Goal: Information Seeking & Learning: Learn about a topic

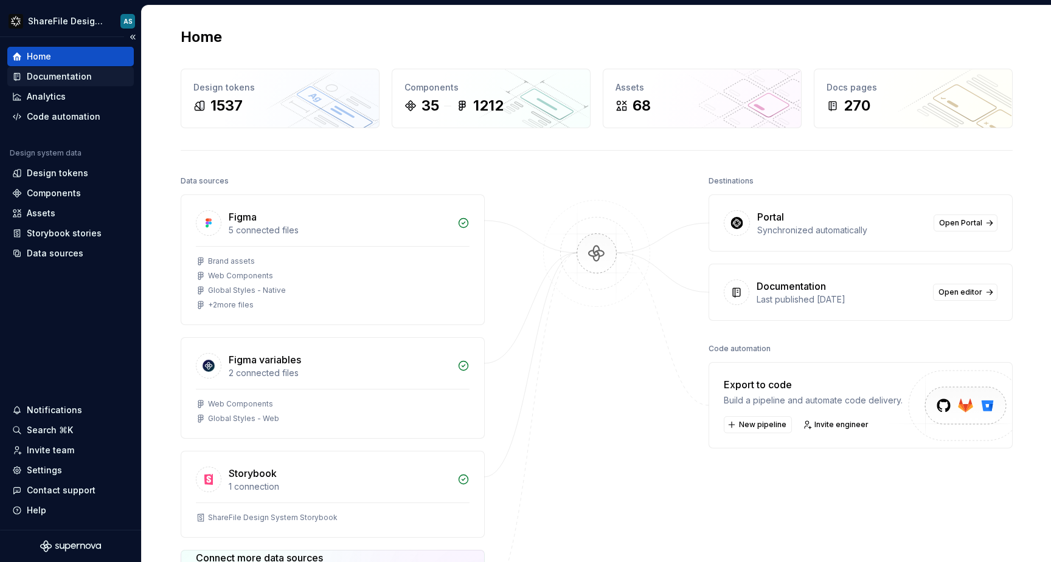
click at [54, 75] on div "Documentation" at bounding box center [59, 77] width 65 height 12
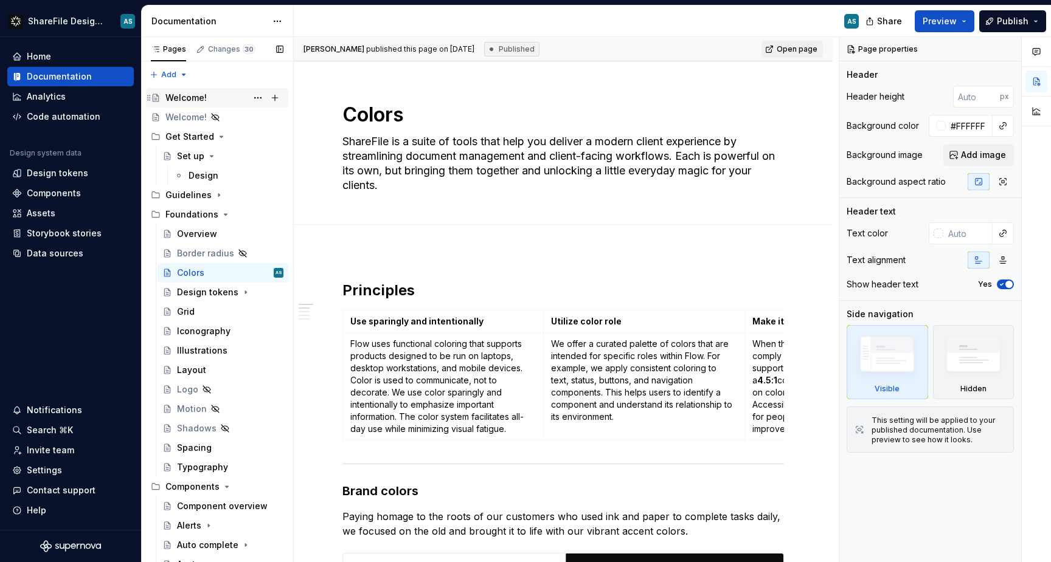
click at [192, 101] on div "Welcome!" at bounding box center [185, 98] width 41 height 12
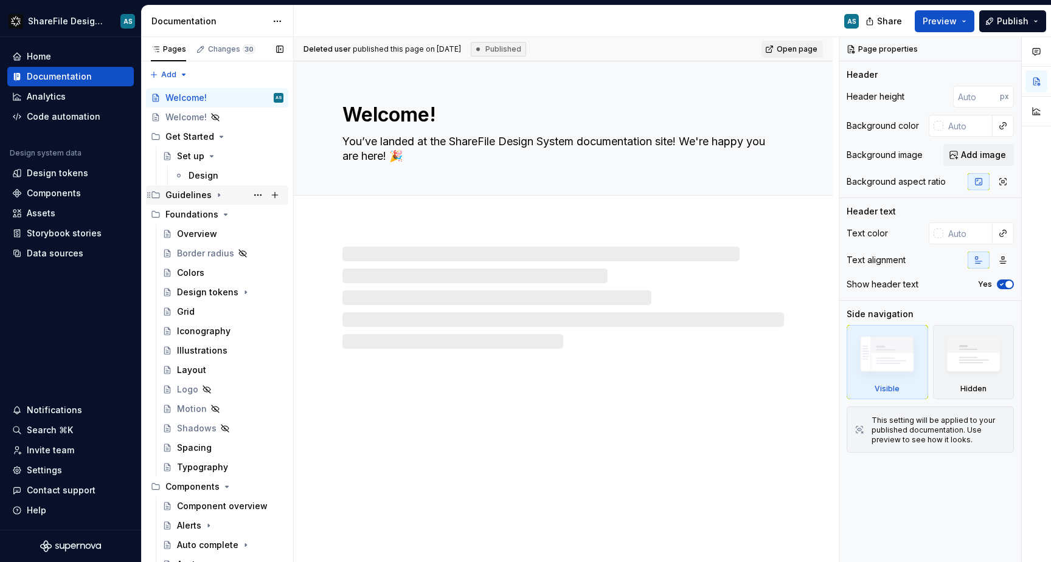
click at [206, 195] on div "Guidelines" at bounding box center [188, 195] width 46 height 12
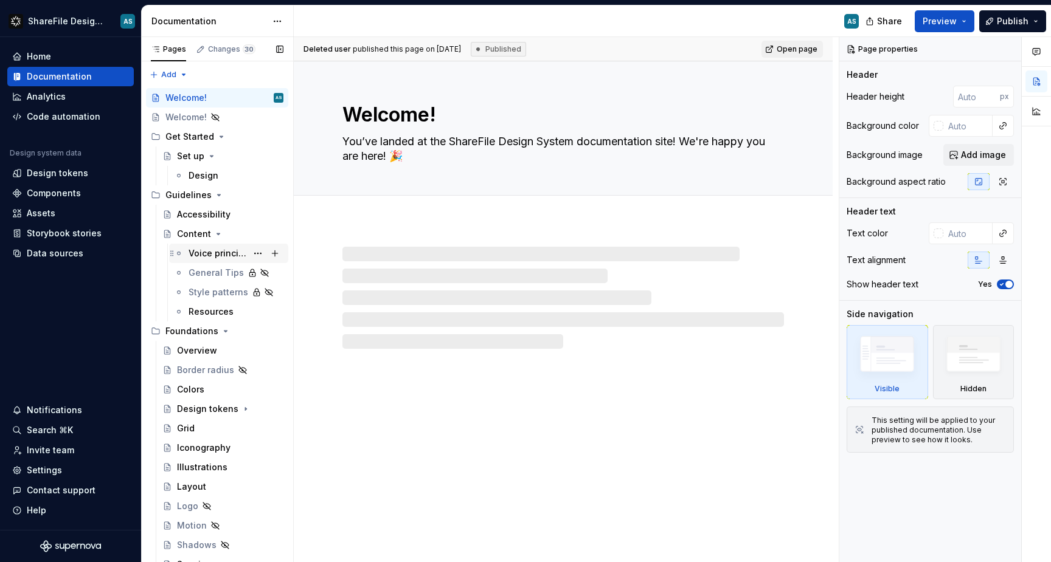
click at [210, 252] on div "Voice principles" at bounding box center [217, 253] width 58 height 12
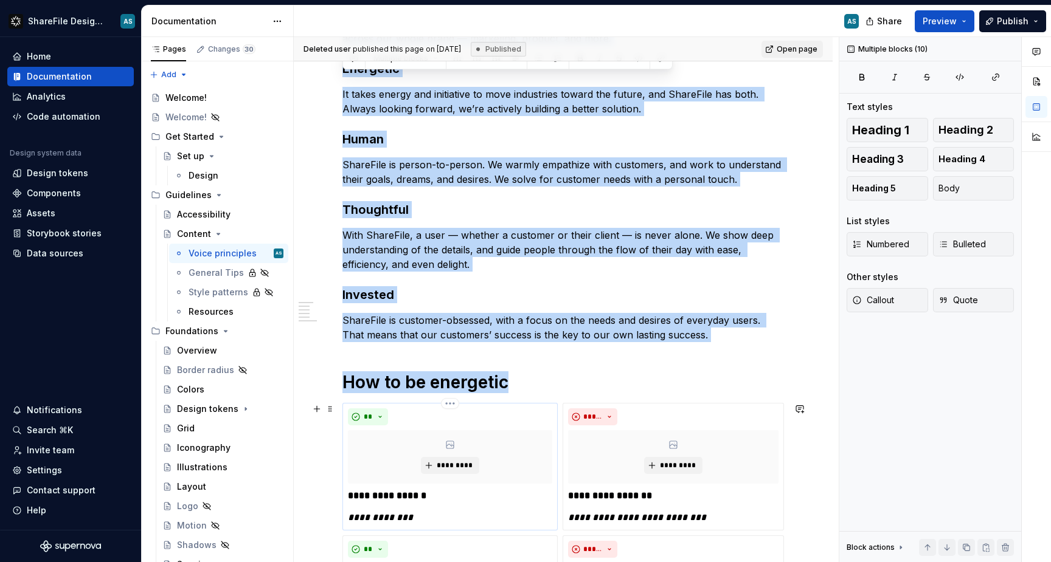
scroll to position [281, 0]
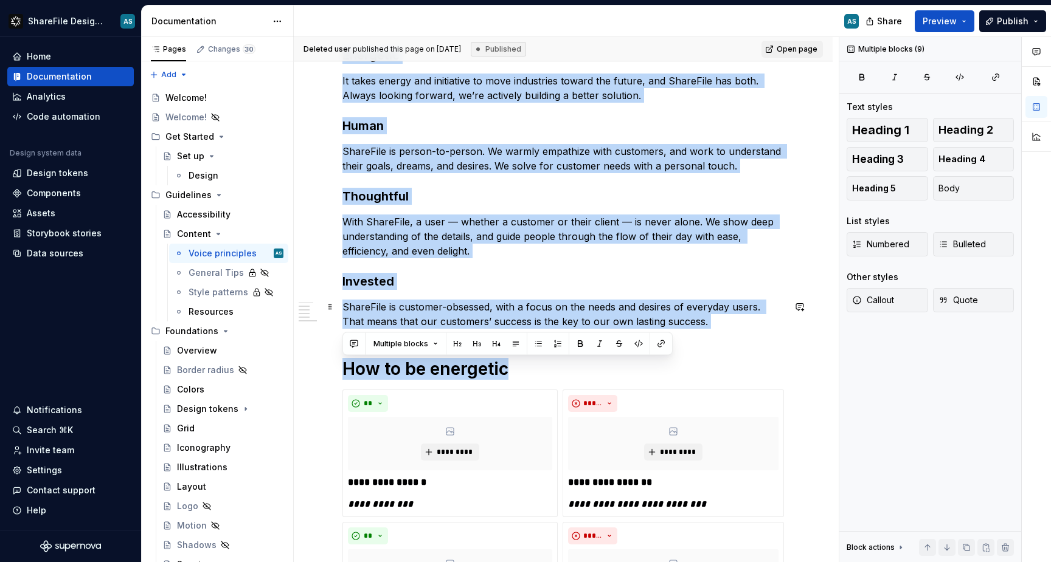
drag, startPoint x: 342, startPoint y: 220, endPoint x: 685, endPoint y: 322, distance: 357.2
click at [685, 322] on div "**********" at bounding box center [562, 420] width 441 height 892
copy div "These are the qualities we want to embody when we speak to our users. They’re c…"
click at [330, 367] on span at bounding box center [330, 369] width 10 height 17
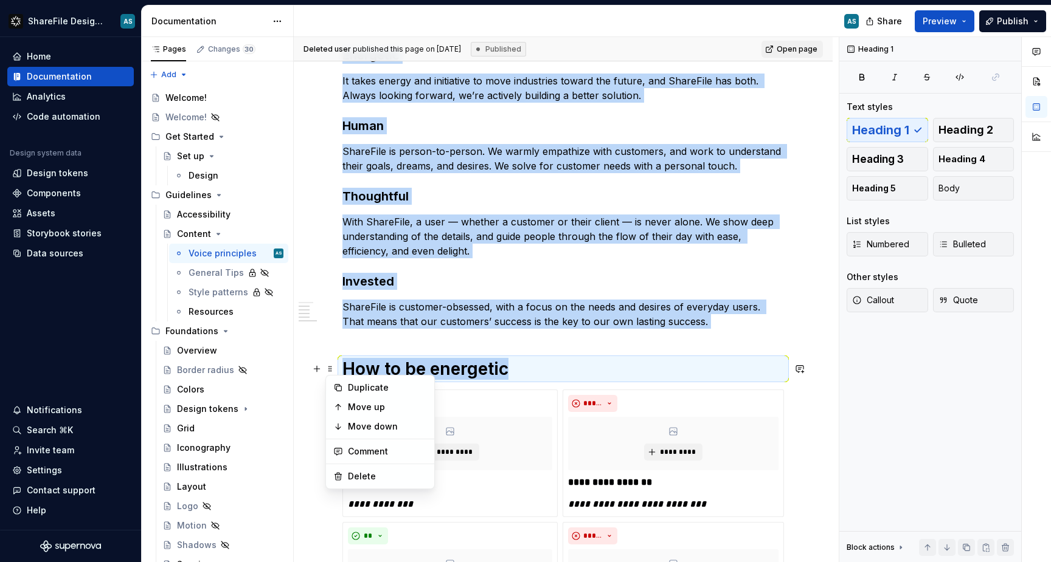
click at [339, 312] on div "**********" at bounding box center [566, 300] width 545 height 526
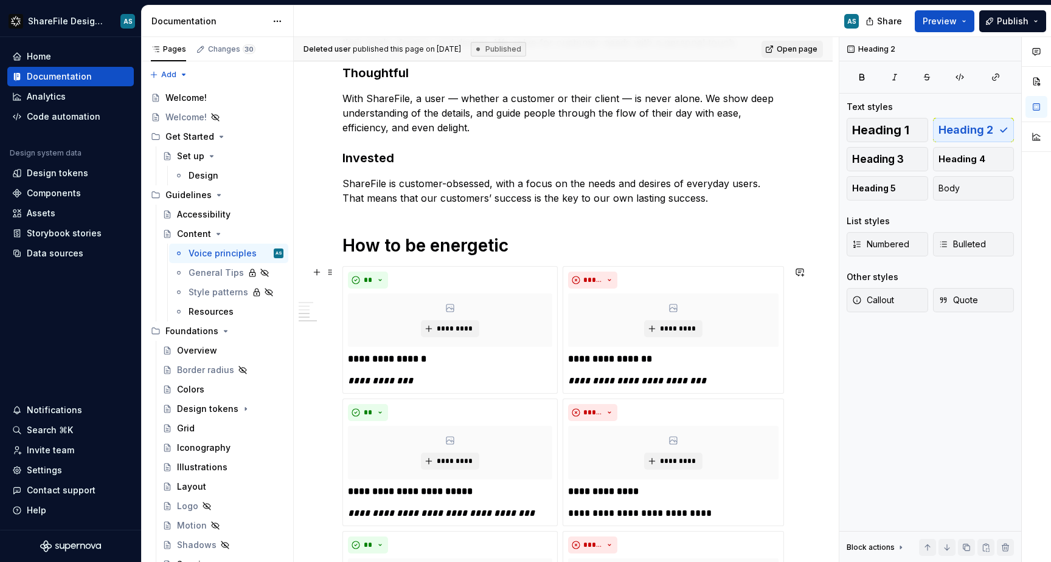
scroll to position [455, 0]
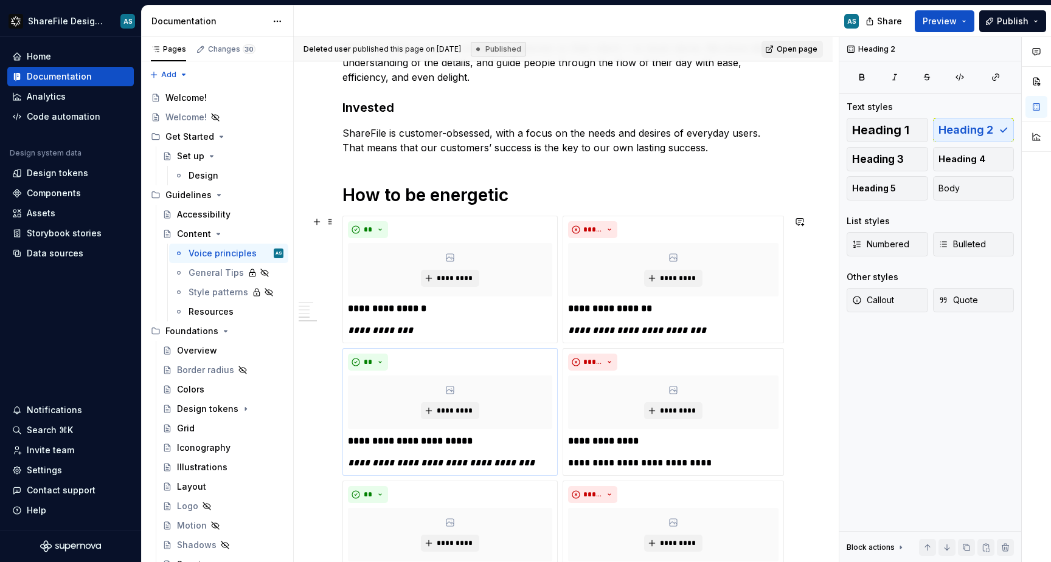
type textarea "*"
